Goal: Task Accomplishment & Management: Use online tool/utility

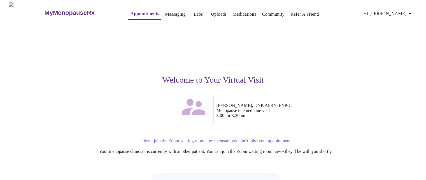
click at [201, 138] on p "Please join the Zoom waiting room now to ensure you don't miss your appointment" at bounding box center [216, 140] width 340 height 5
click at [205, 138] on p "Please join the Zoom waiting room now to ensure you don't miss your appointment" at bounding box center [216, 140] width 340 height 5
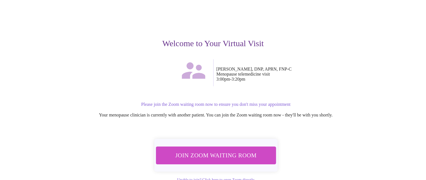
scroll to position [41, 0]
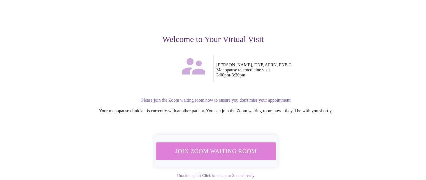
click at [270, 150] on button "Join Zoom Waiting Room" at bounding box center [216, 151] width 120 height 18
click at [213, 148] on span "Join Zoom Waiting Room" at bounding box center [215, 151] width 105 height 10
